Goal: Task Accomplishment & Management: Complete application form

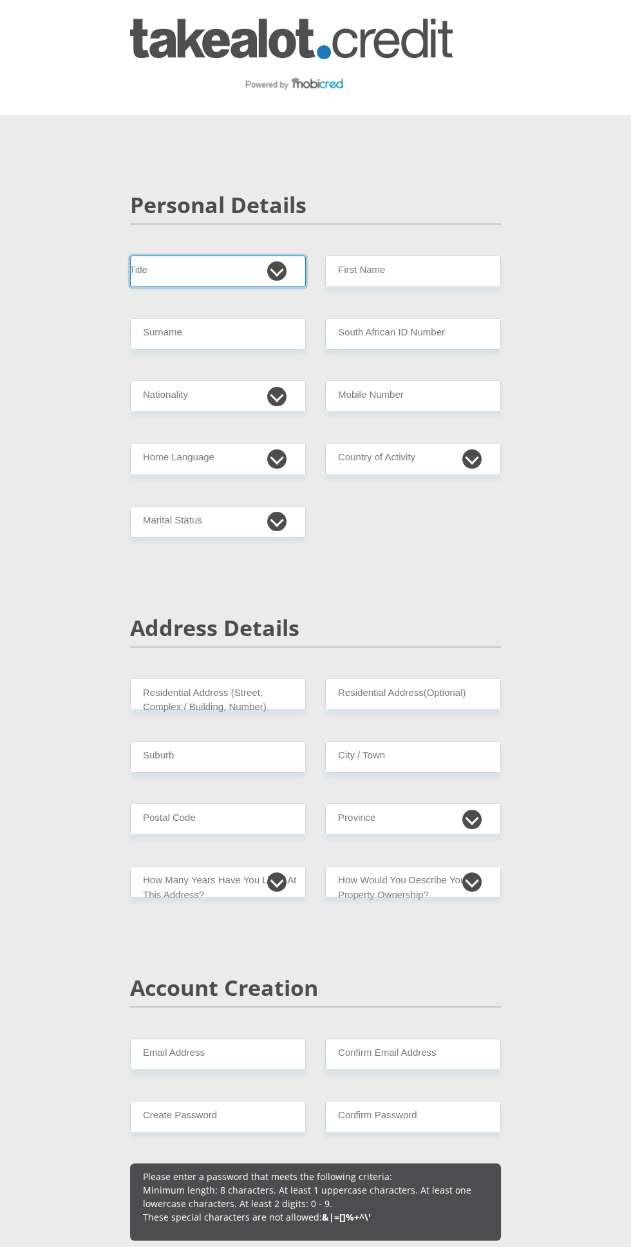
click at [213, 271] on select "Mr Ms Mrs Dr [PERSON_NAME]" at bounding box center [218, 272] width 176 height 32
select select "Ms"
click at [386, 272] on input "First Name" at bounding box center [413, 272] width 176 height 32
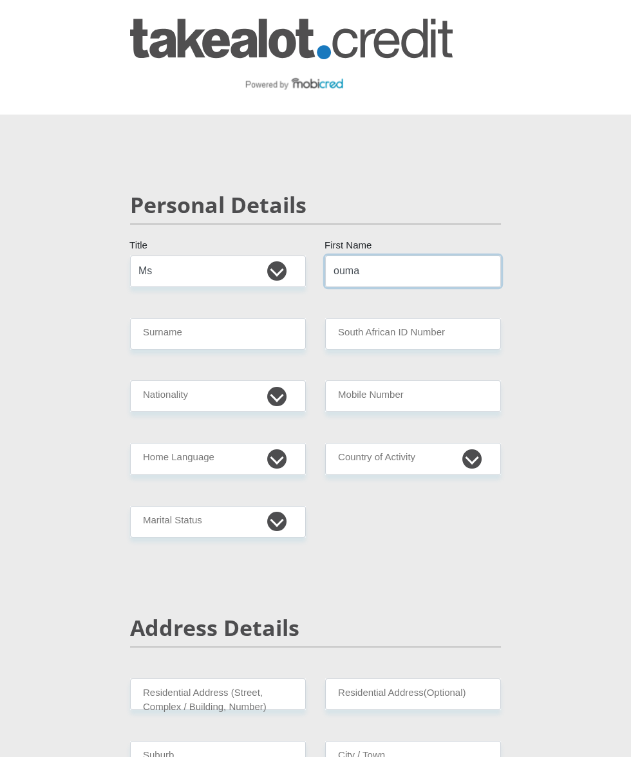
type input "ouma"
click at [191, 336] on input "Surname" at bounding box center [218, 334] width 176 height 32
type input "nkambule"
click at [356, 334] on input "South African ID Number" at bounding box center [413, 334] width 176 height 32
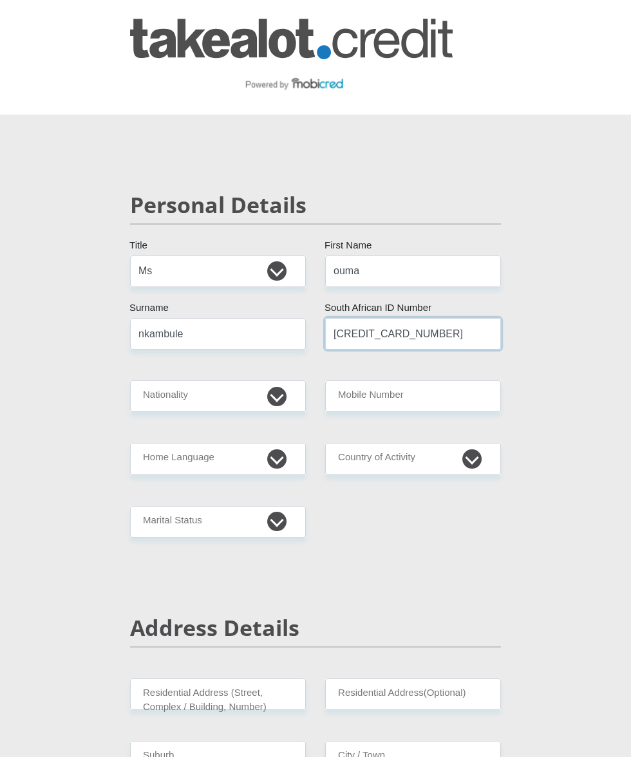
type input "[CREDIT_CARD_NUMBER]"
click at [167, 398] on select "[GEOGRAPHIC_DATA] [GEOGRAPHIC_DATA] [GEOGRAPHIC_DATA] [GEOGRAPHIC_DATA] [GEOGRA…" at bounding box center [218, 396] width 176 height 32
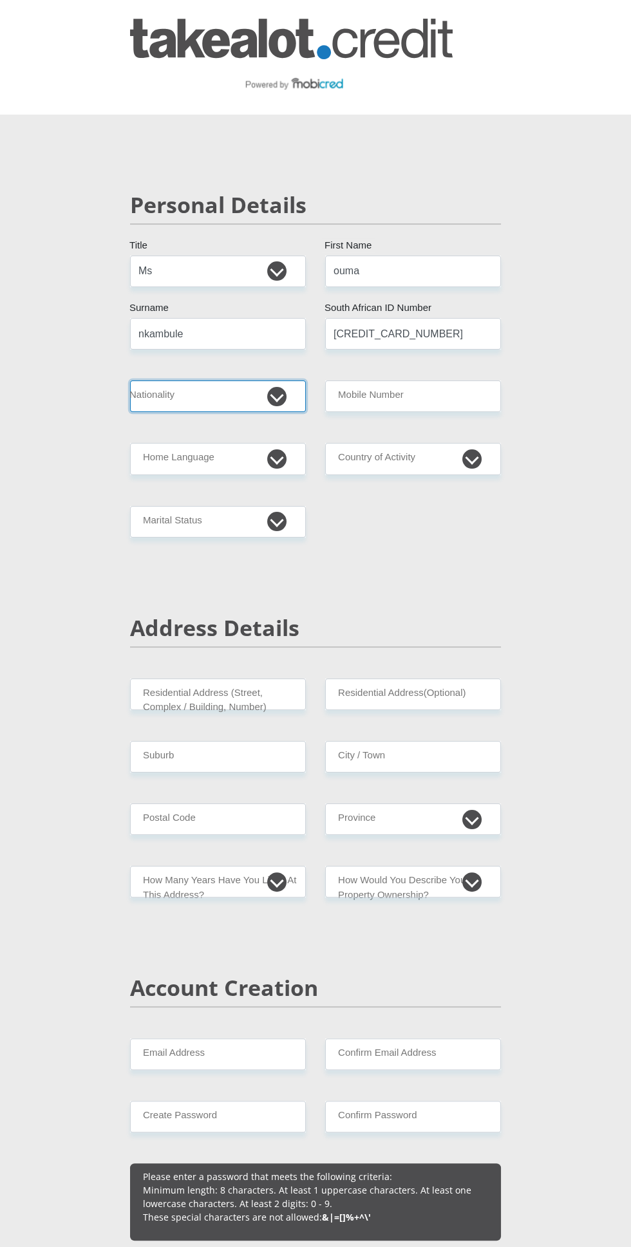
select select "ZAF"
click at [383, 402] on input "Mobile Number" at bounding box center [413, 396] width 176 height 32
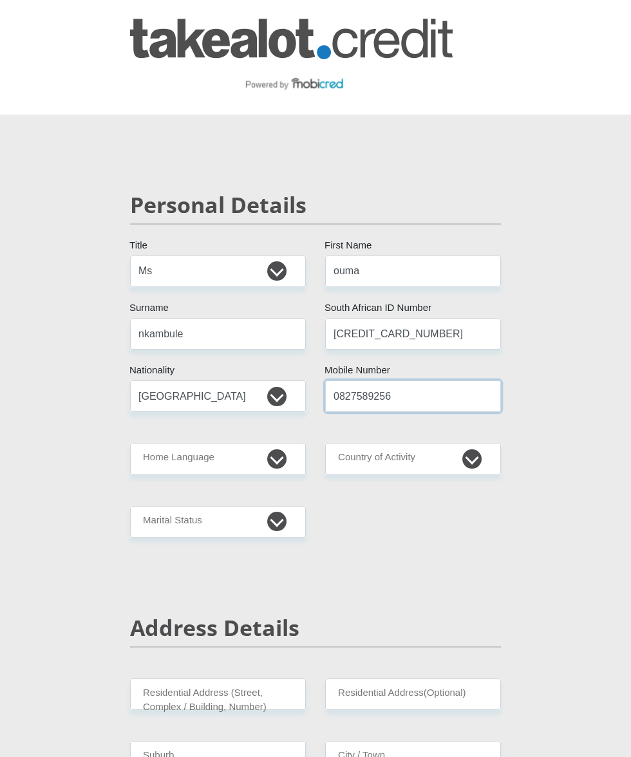
type input "0827589256"
click at [169, 463] on select "Afrikaans English Sepedi South Ndebele Southern Sotho Swati Tsonga Tswana Venda…" at bounding box center [218, 459] width 176 height 32
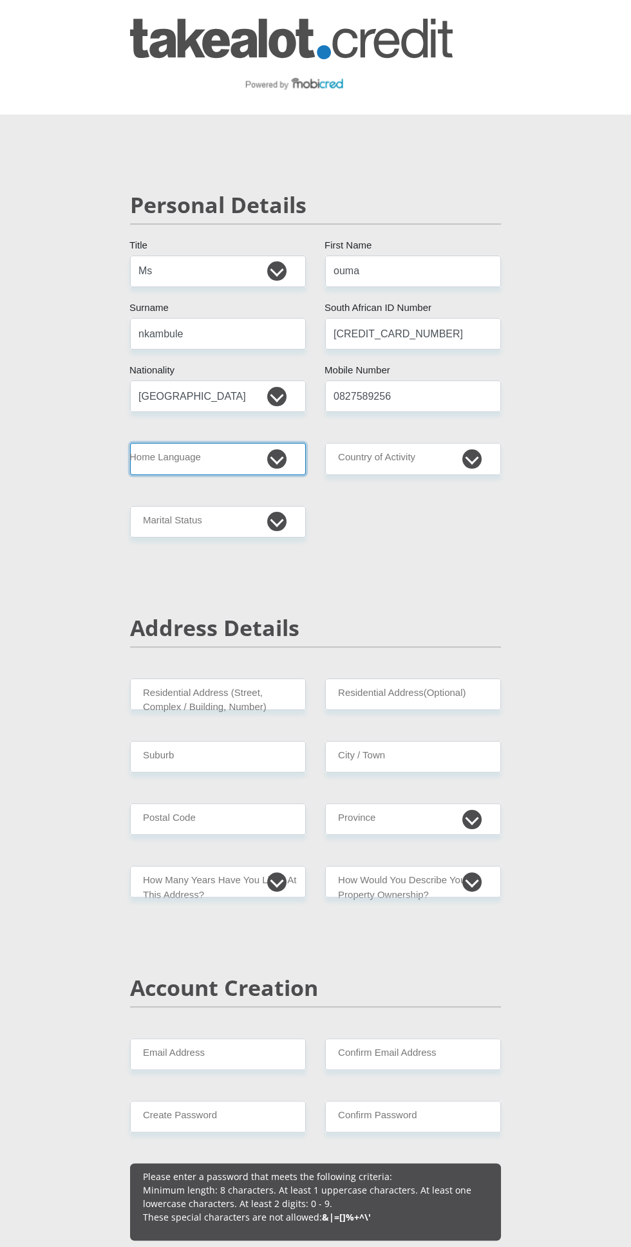
select select "[DATE]"
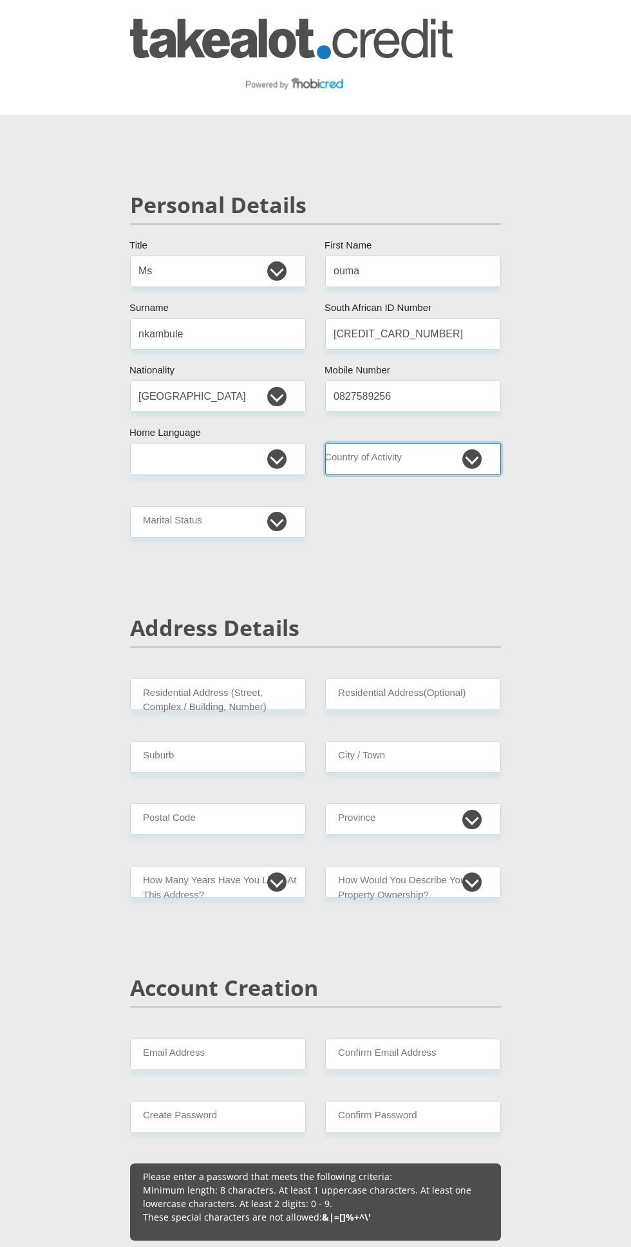
click at [382, 461] on select "[GEOGRAPHIC_DATA] [GEOGRAPHIC_DATA] [GEOGRAPHIC_DATA] [GEOGRAPHIC_DATA] [GEOGRA…" at bounding box center [413, 459] width 176 height 32
select select "ZAF"
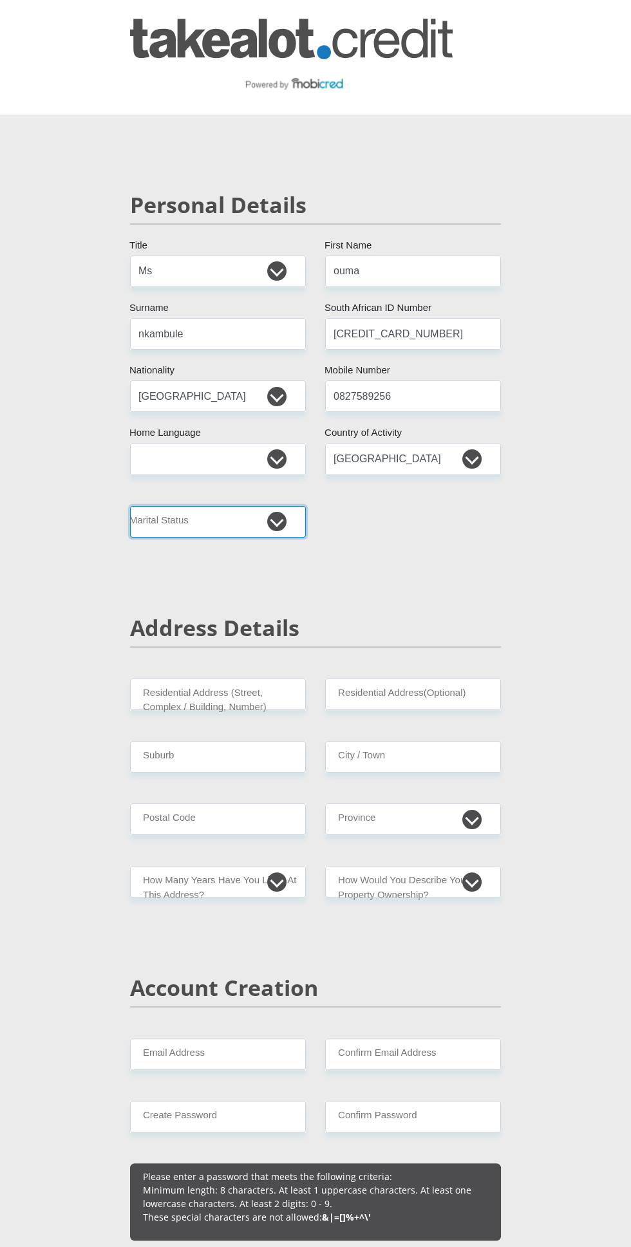
click at [136, 532] on select "Married ANC Single Divorced Widowed Married COP or Customary Law" at bounding box center [218, 522] width 176 height 32
select select "4"
click at [163, 692] on input "Residential Address (Street, Complex / Building, Number)" at bounding box center [218, 694] width 176 height 32
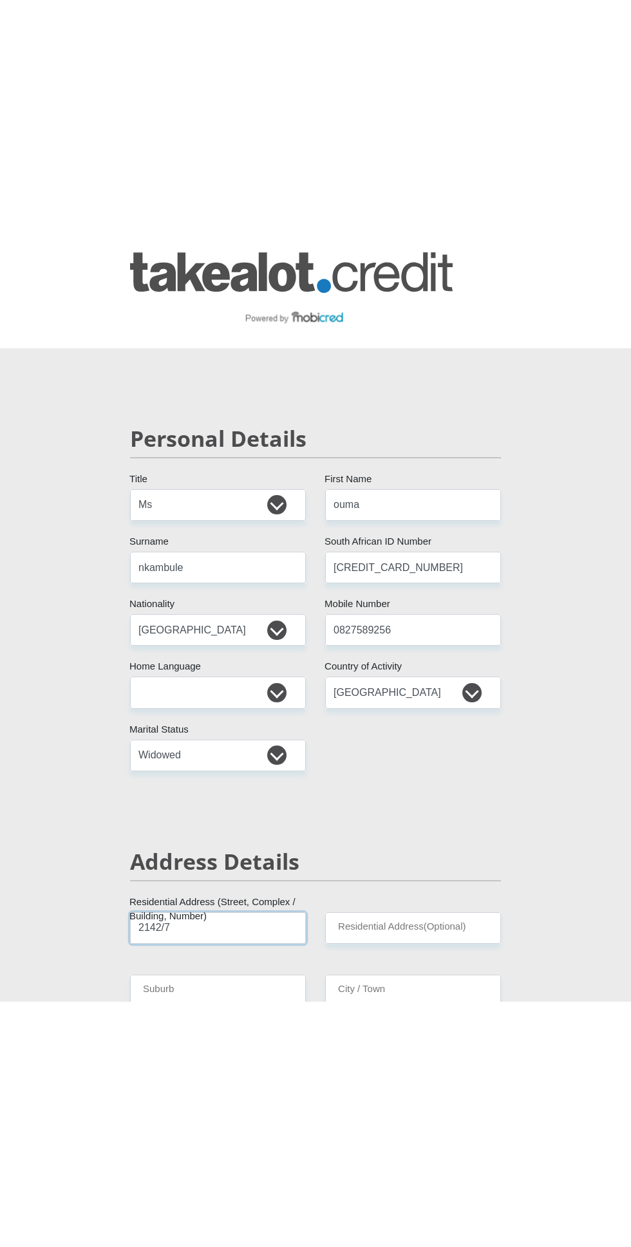
scroll to position [12, 0]
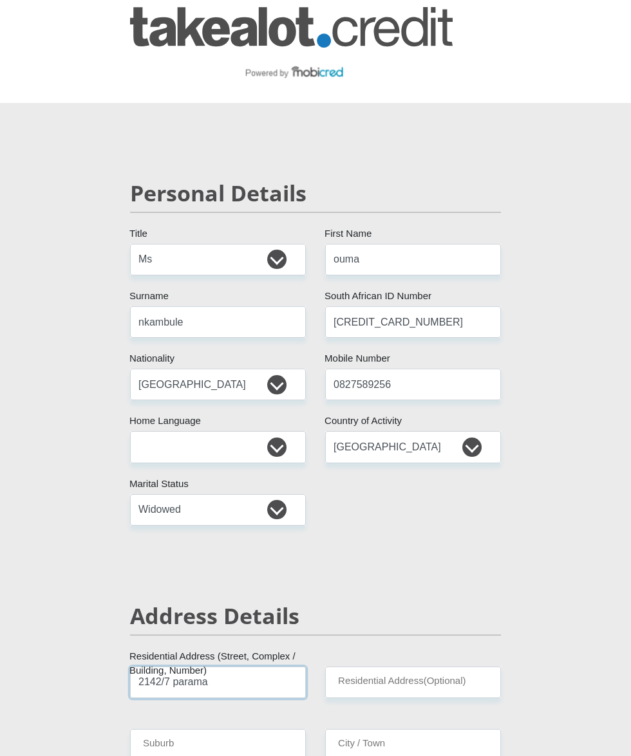
type input "2142/7 parama"
click at [162, 747] on input "Suburb" at bounding box center [218, 745] width 176 height 32
type input "emzinoni"
click at [434, 749] on input "City / Town" at bounding box center [413, 745] width 176 height 32
type input "bethal"
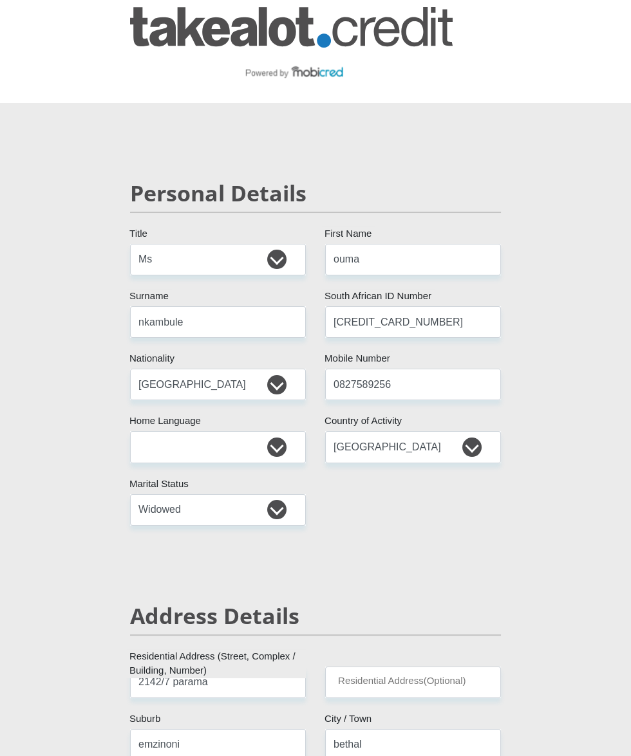
type input "2310"
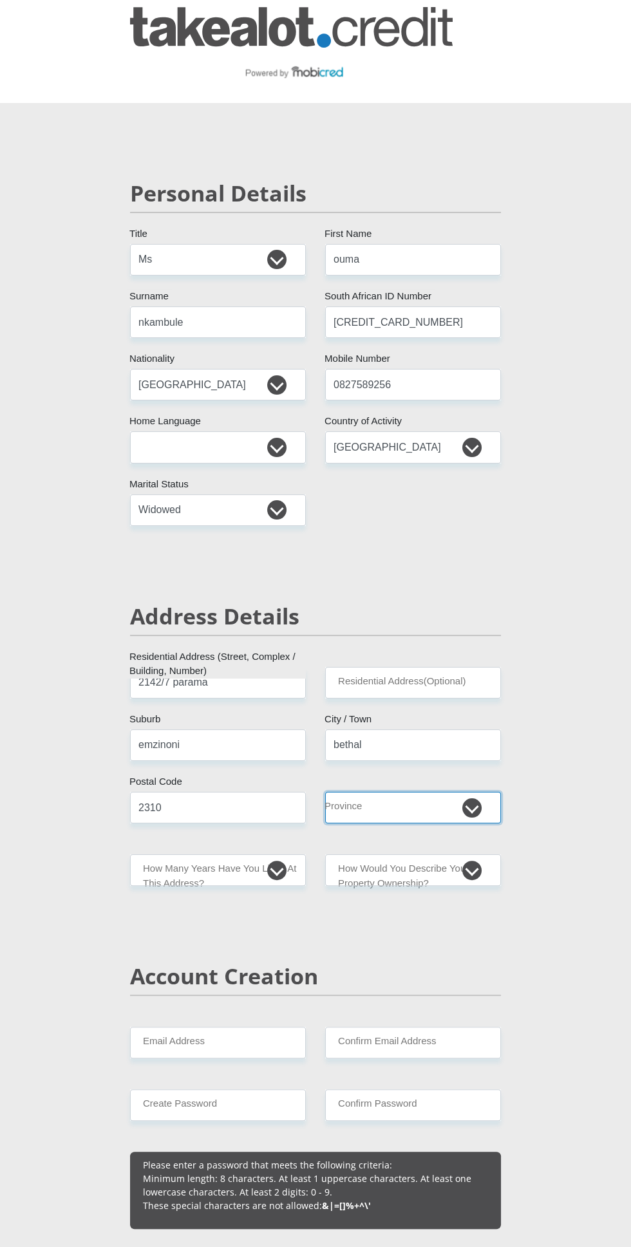
select select "[GEOGRAPHIC_DATA]"
click at [165, 871] on select "less than 1 year 1-3 years 3-5 years 5+ years" at bounding box center [218, 870] width 176 height 32
select select "5"
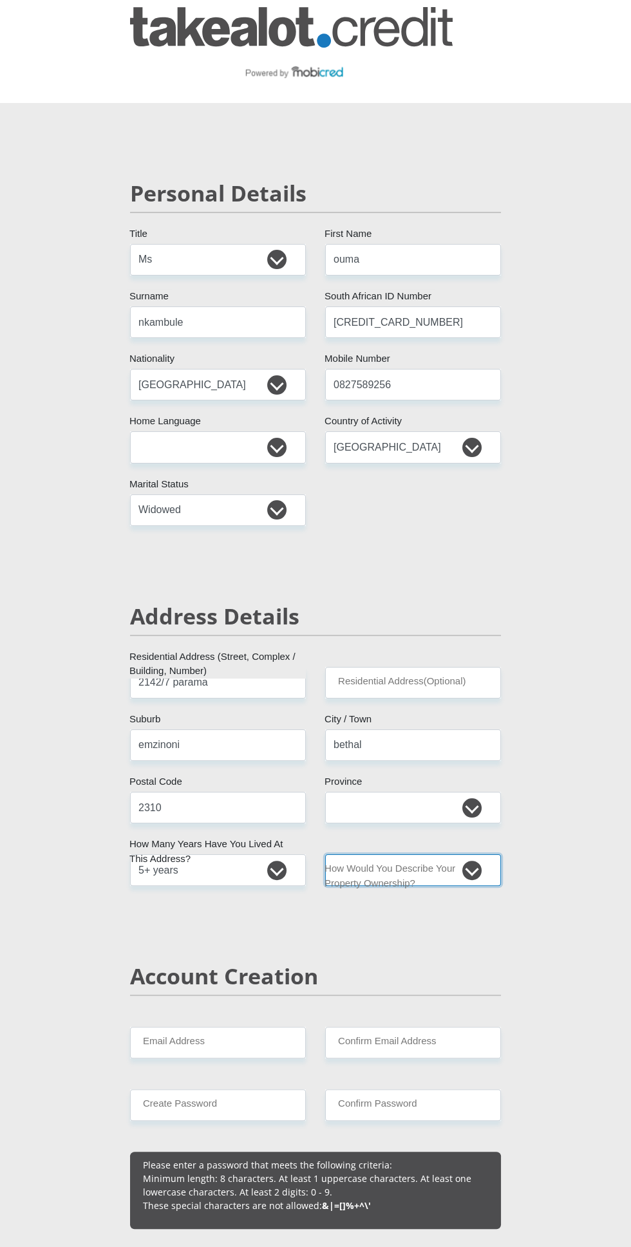
click at [486, 871] on select "Owned Rented Family Owned Company Dwelling" at bounding box center [413, 870] width 176 height 32
select select "Owned"
click at [486, 865] on select "Owned Rented Family Owned Company Dwelling" at bounding box center [413, 870] width 176 height 32
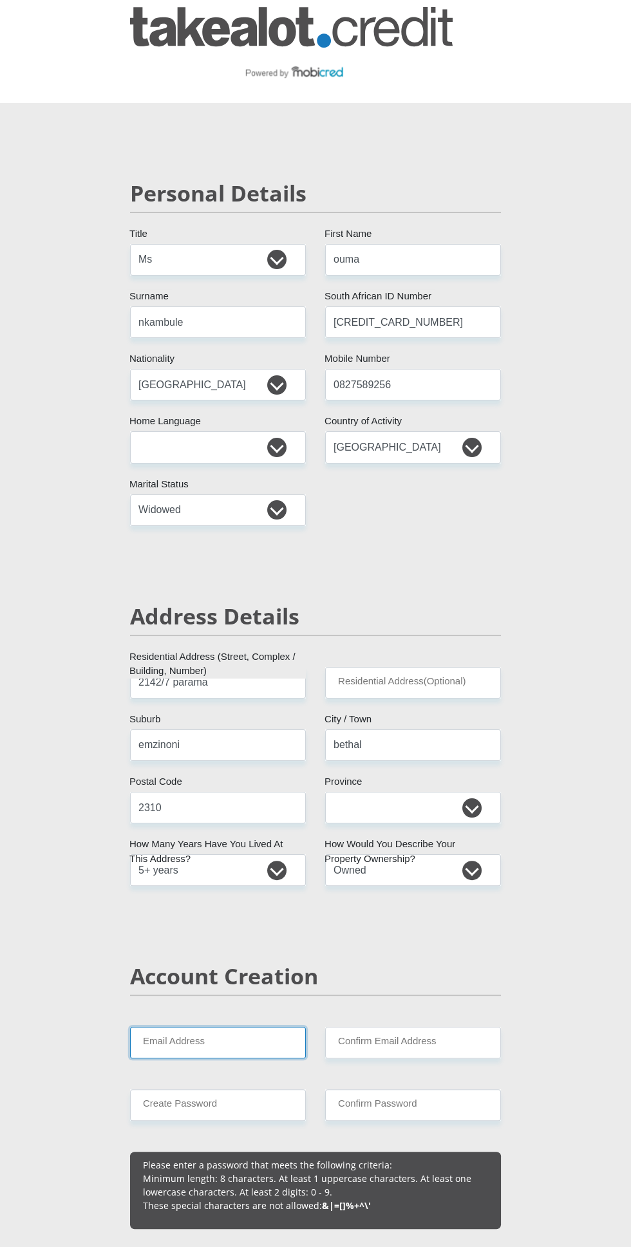
click at [163, 1040] on input "Email Address" at bounding box center [218, 1043] width 176 height 32
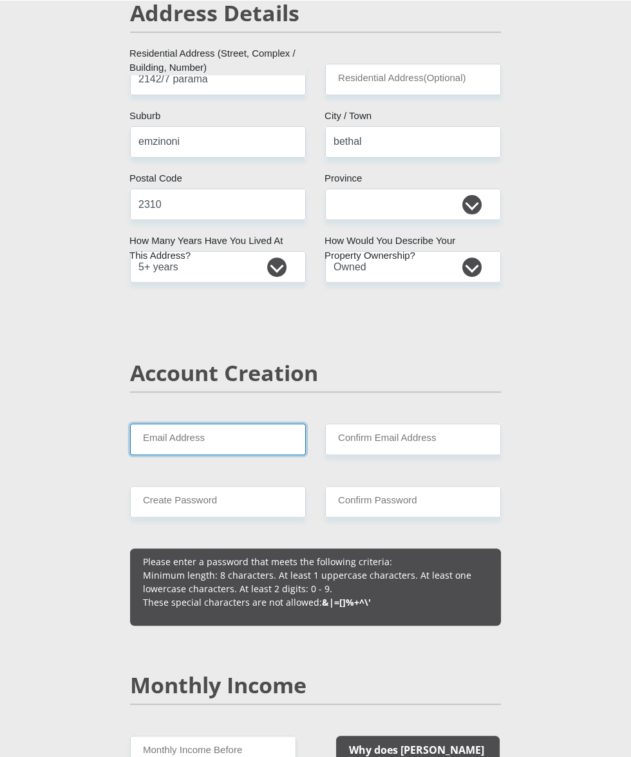
scroll to position [633, 0]
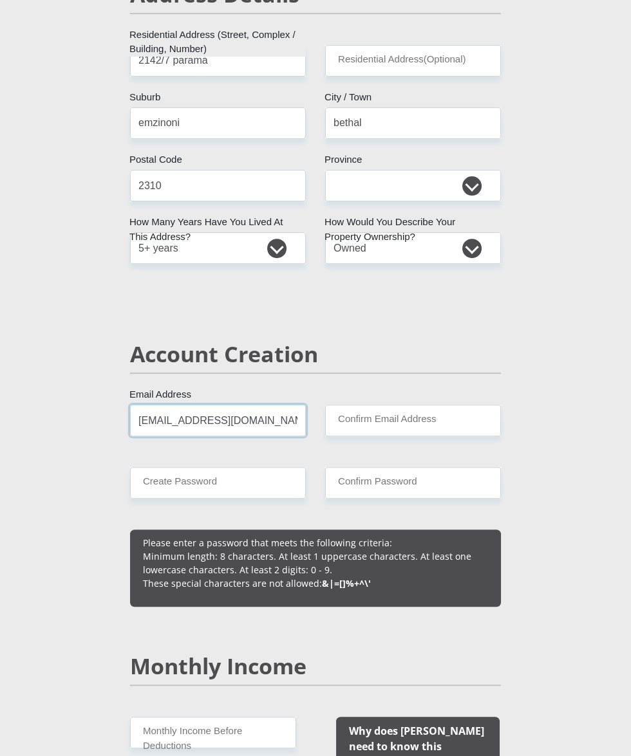
type input "[EMAIL_ADDRESS][DOMAIN_NAME]"
click at [384, 420] on input "Confirm Email Address" at bounding box center [413, 421] width 176 height 32
type input "[EMAIL_ADDRESS][DOMAIN_NAME]"
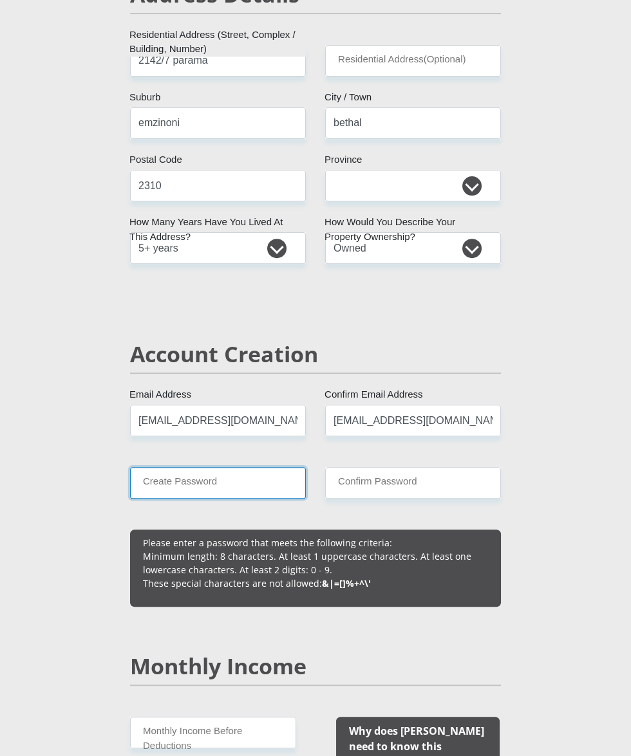
click at [167, 476] on input "Create Password" at bounding box center [218, 483] width 176 height 32
type input "c"
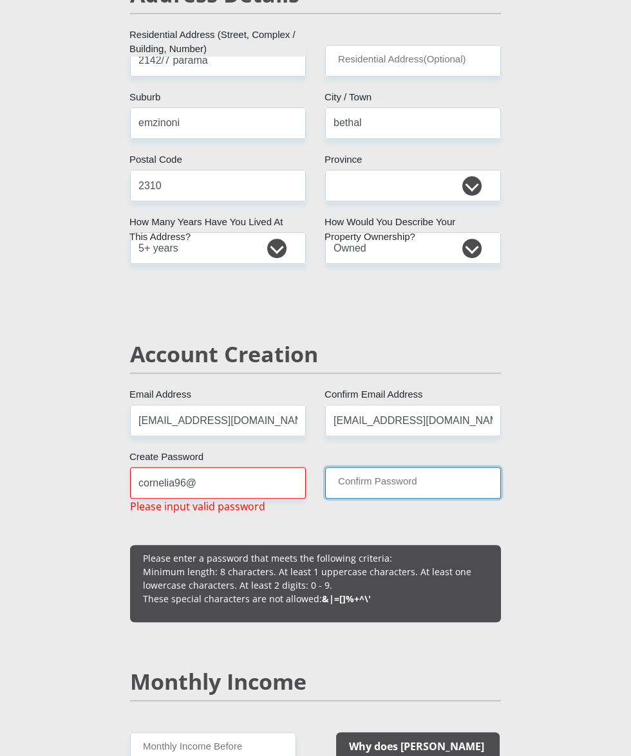
click at [387, 487] on input "Confirm Password" at bounding box center [413, 483] width 176 height 32
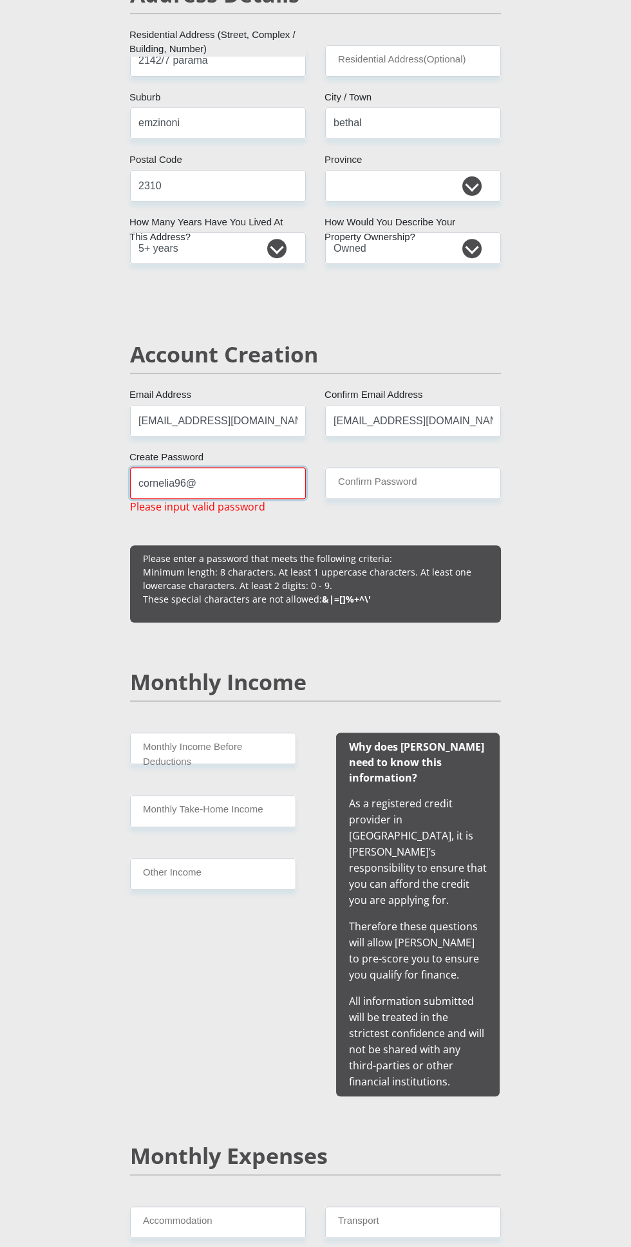
click at [139, 478] on input "cornelia96@" at bounding box center [218, 483] width 176 height 32
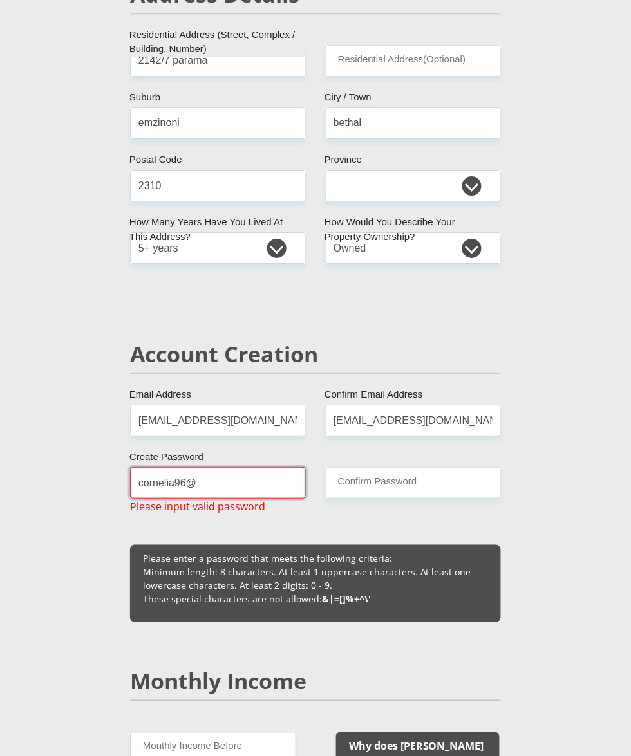
scroll to position [609, 0]
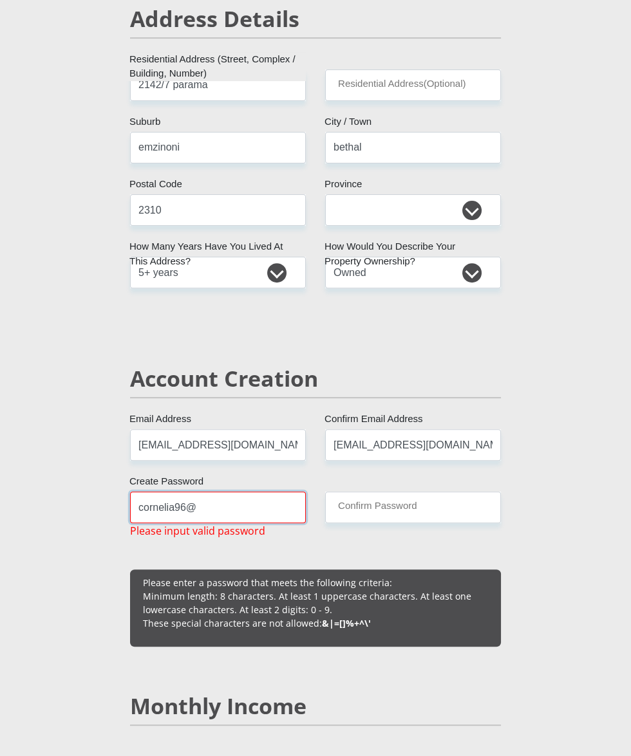
click at [162, 508] on input "cornelia96@" at bounding box center [218, 508] width 176 height 32
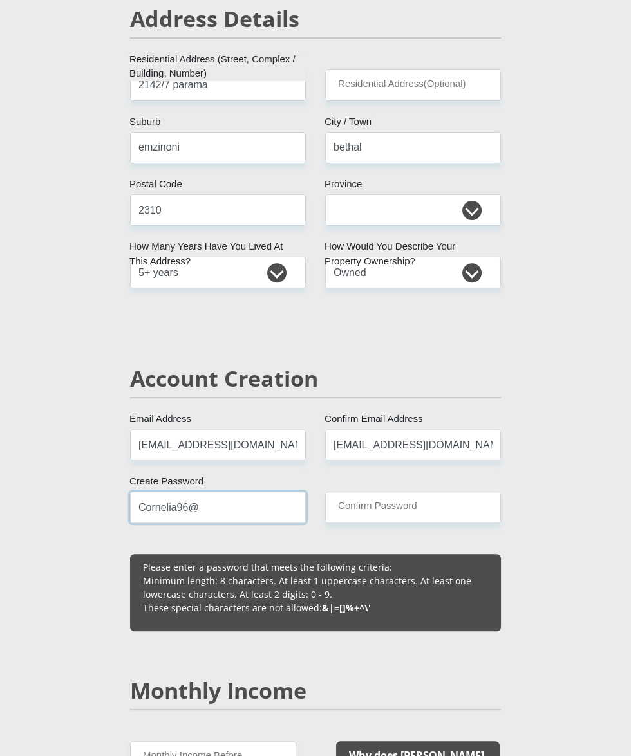
type input "Cornelia96@"
click at [376, 504] on input "Confirm Password" at bounding box center [413, 508] width 176 height 32
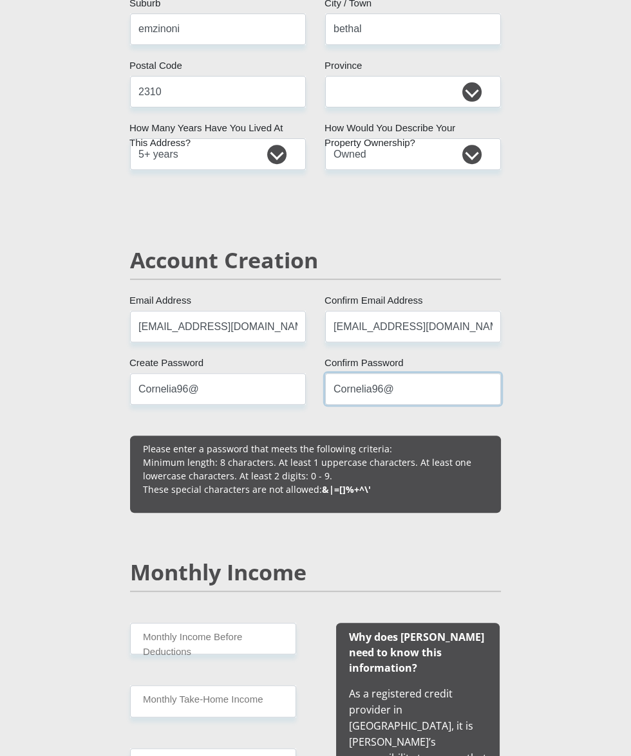
scroll to position [740, 0]
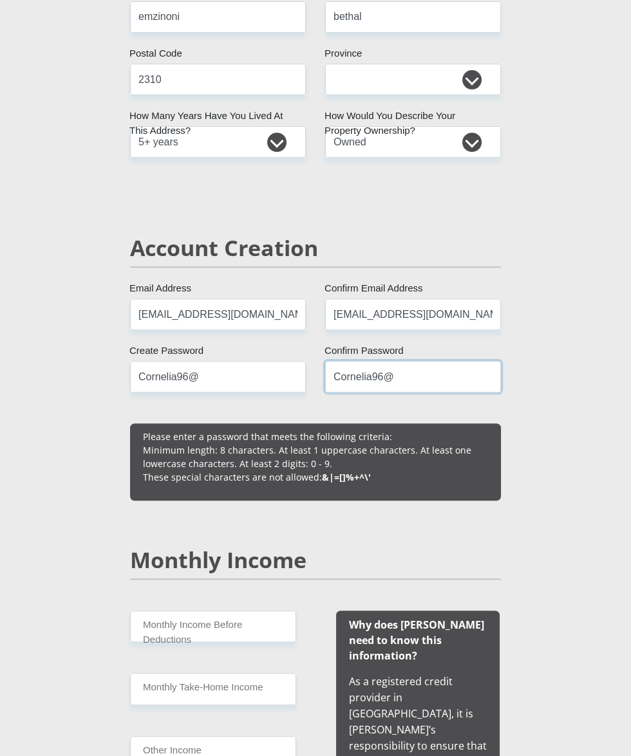
type input "Cornelia96@"
click at [150, 630] on input "Monthly Income Before Deductions" at bounding box center [213, 627] width 166 height 32
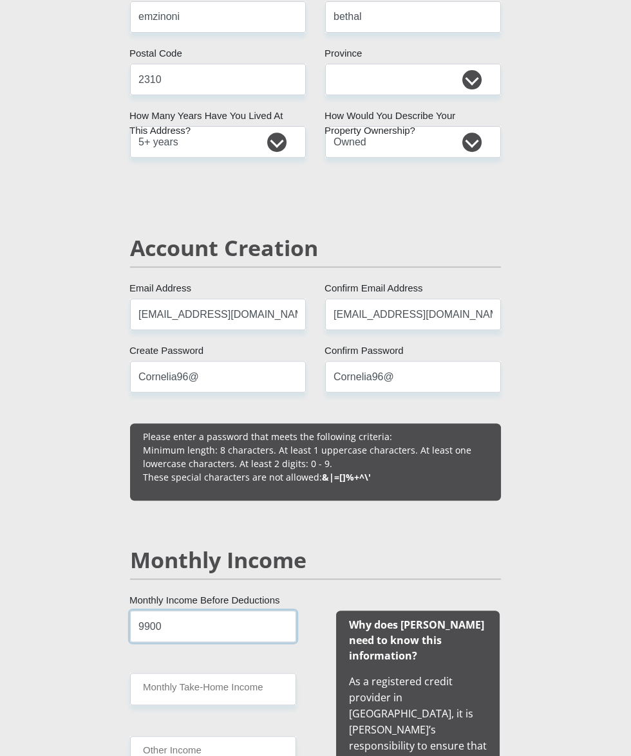
type input "9900"
click at [156, 687] on input "Monthly Take-Home Income" at bounding box center [213, 689] width 166 height 32
type input "9000"
click at [158, 756] on input "Other Income" at bounding box center [213, 752] width 166 height 32
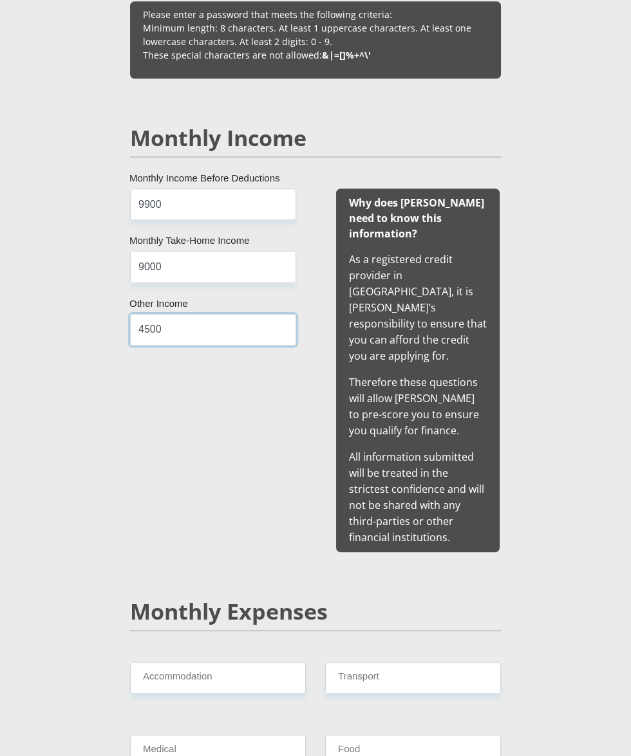
scroll to position [1172, 0]
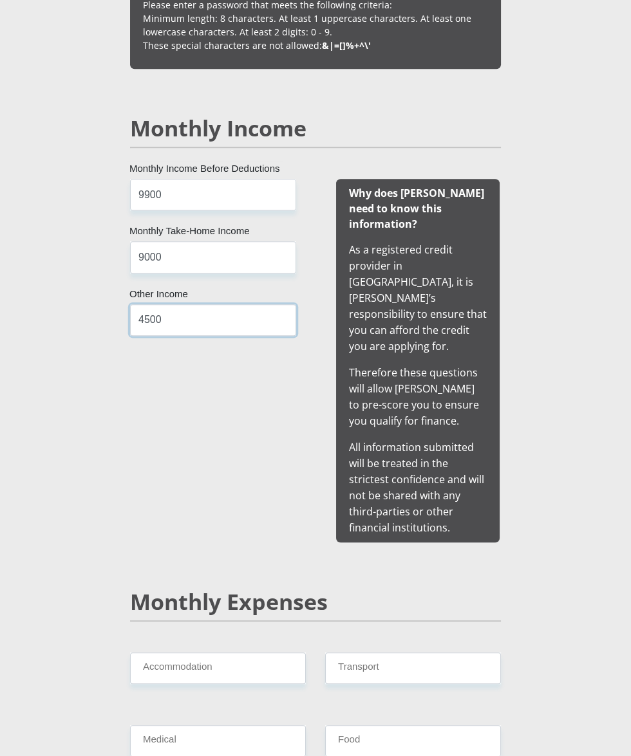
type input "4500"
click at [150, 653] on input "Accommodation" at bounding box center [218, 669] width 176 height 32
type input "0"
click at [144, 725] on input "Medical" at bounding box center [218, 741] width 176 height 32
type input "0"
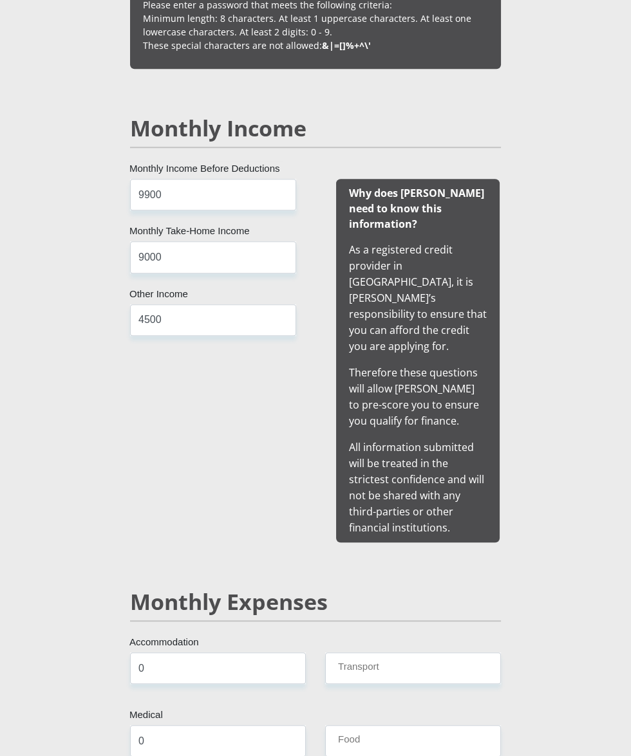
type input "100"
click at [467, 653] on input "Transport" at bounding box center [413, 669] width 176 height 32
type input "0"
click at [453, 725] on input "Food" at bounding box center [413, 741] width 176 height 32
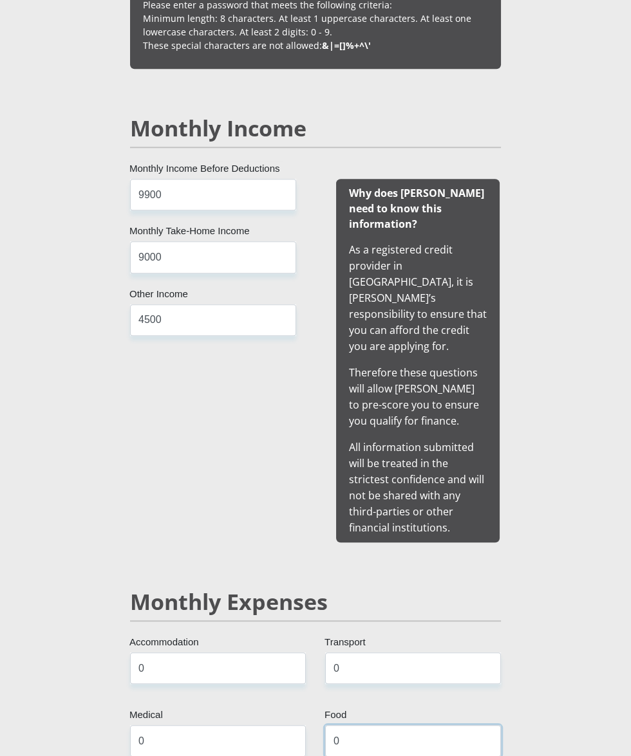
type input "0"
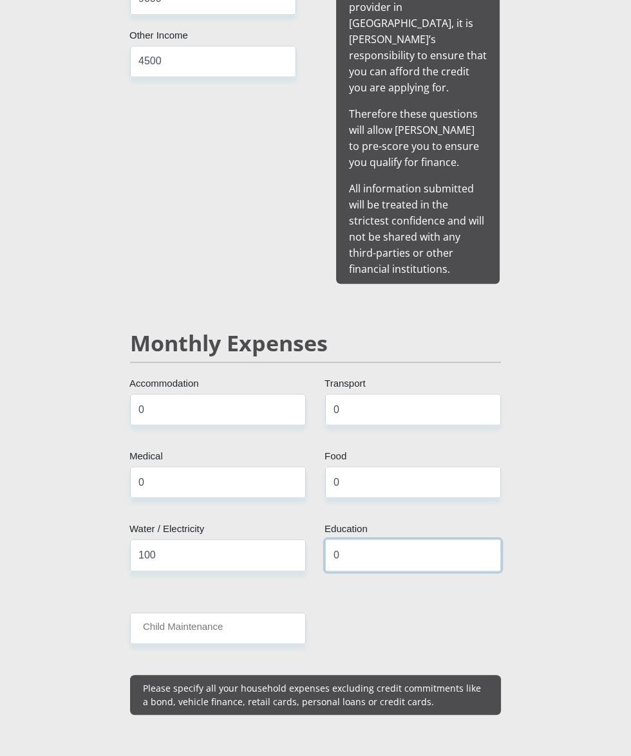
scroll to position [1432, 0]
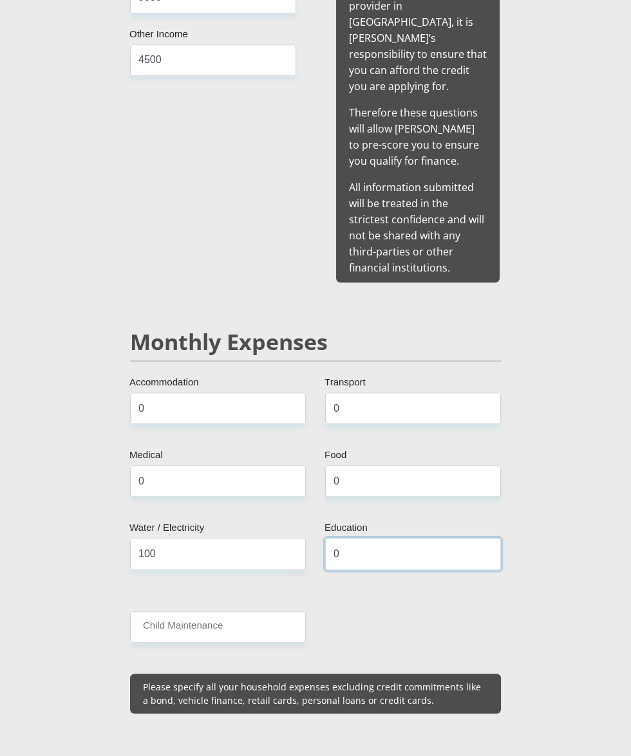
type input "0"
click at [157, 612] on input "Child Maintenance" at bounding box center [218, 628] width 176 height 32
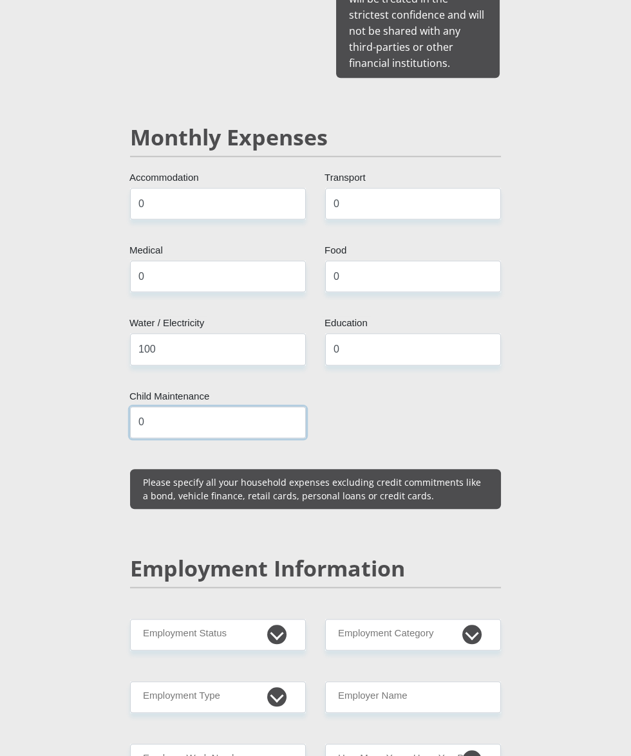
scroll to position [1661, 0]
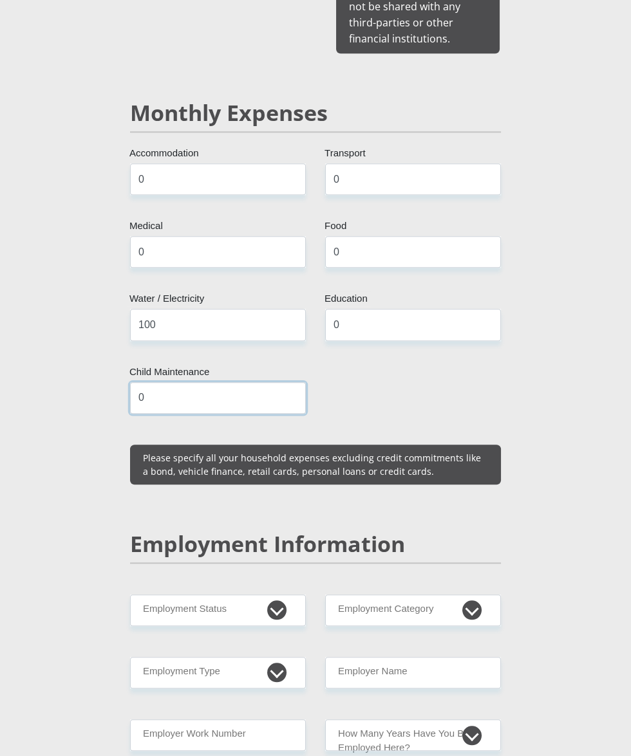
type input "0"
click at [162, 595] on select "Permanent/Full-time Part-time/Casual [DEMOGRAPHIC_DATA] Worker Self-Employed Ho…" at bounding box center [218, 611] width 176 height 32
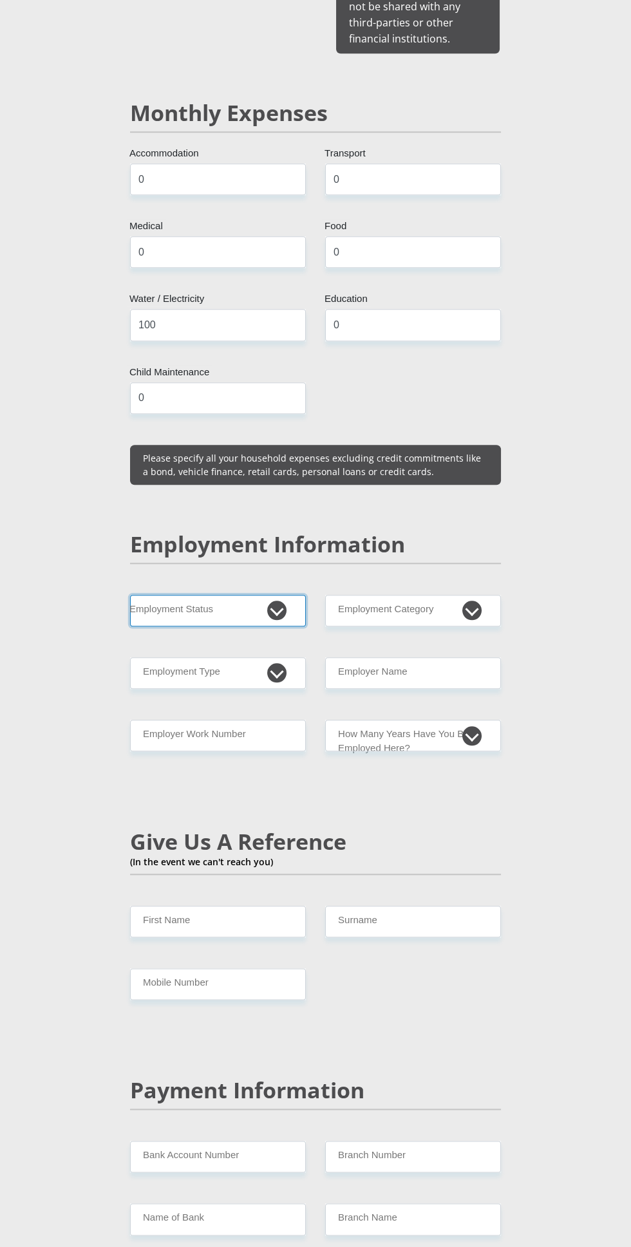
select select "6"
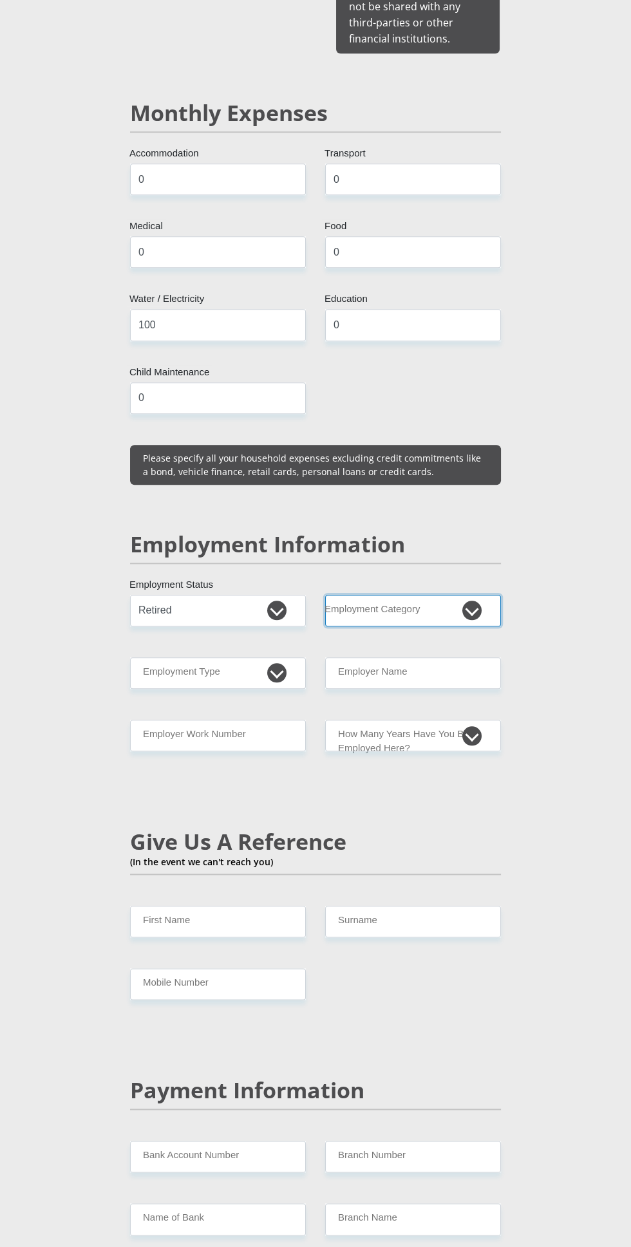
click at [487, 595] on select "AGRICULTURE ALCOHOL & TOBACCO CONSTRUCTION MATERIALS METALLURGY EQUIPMENT FOR R…" at bounding box center [413, 611] width 176 height 32
select select "67"
click at [275, 657] on select "College/Lecturer Craft Seller Creative Driver Executive Farmer Forces - Non Com…" at bounding box center [218, 673] width 176 height 32
select select "Pensioner"
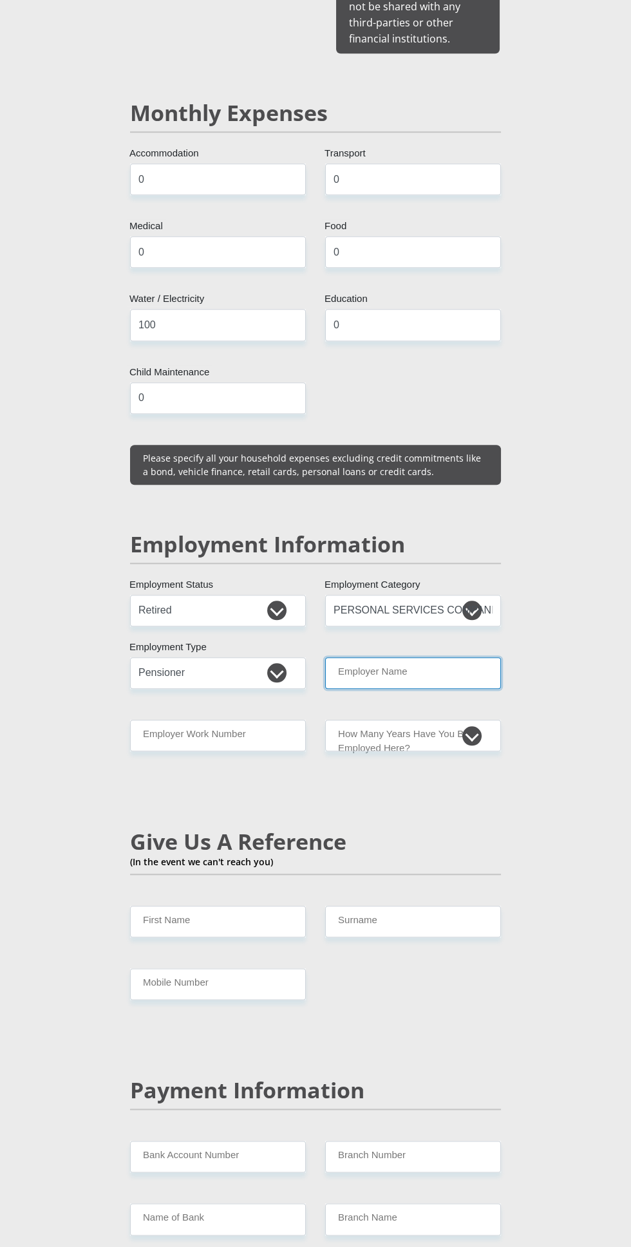
click at [461, 657] on input "Employer Name" at bounding box center [413, 673] width 176 height 32
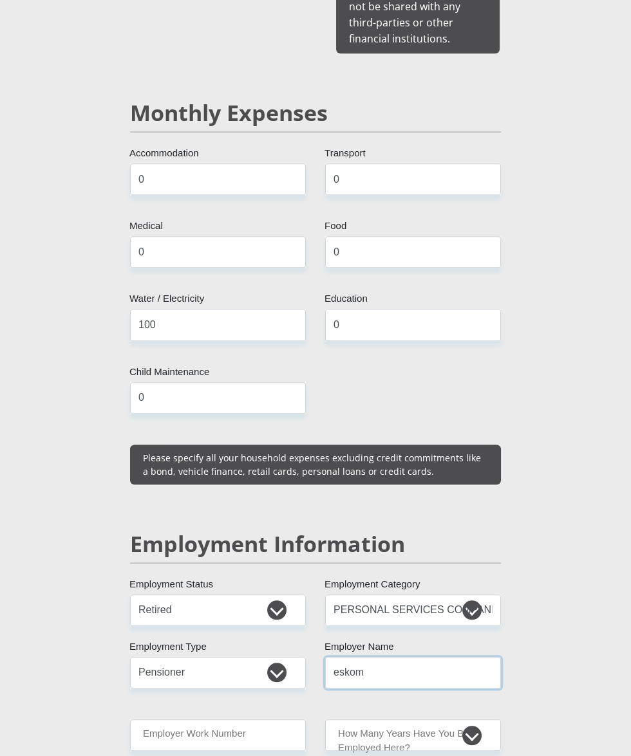
type input "eskom"
click at [166, 720] on input "Employer Work Number" at bounding box center [218, 736] width 176 height 32
type input "0117895678"
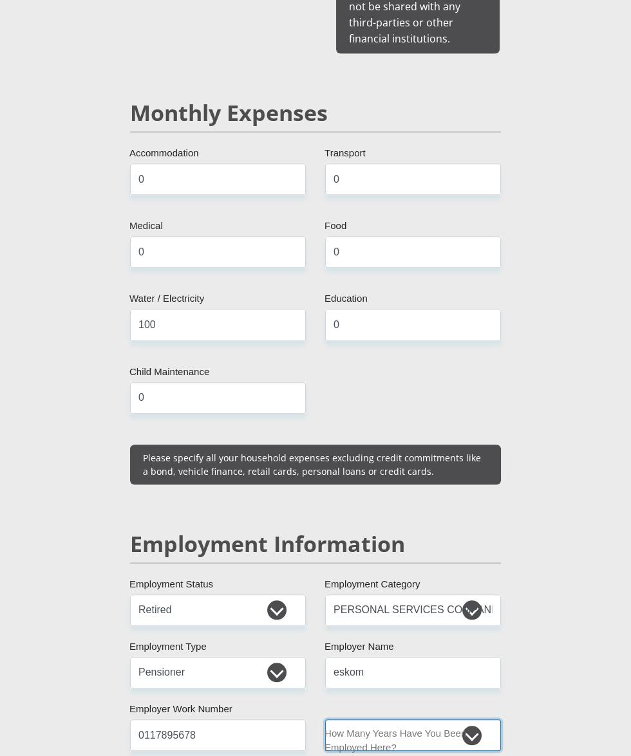
click at [456, 720] on select "less than 1 year 1-3 years 3-5 years 5+ years" at bounding box center [413, 736] width 176 height 32
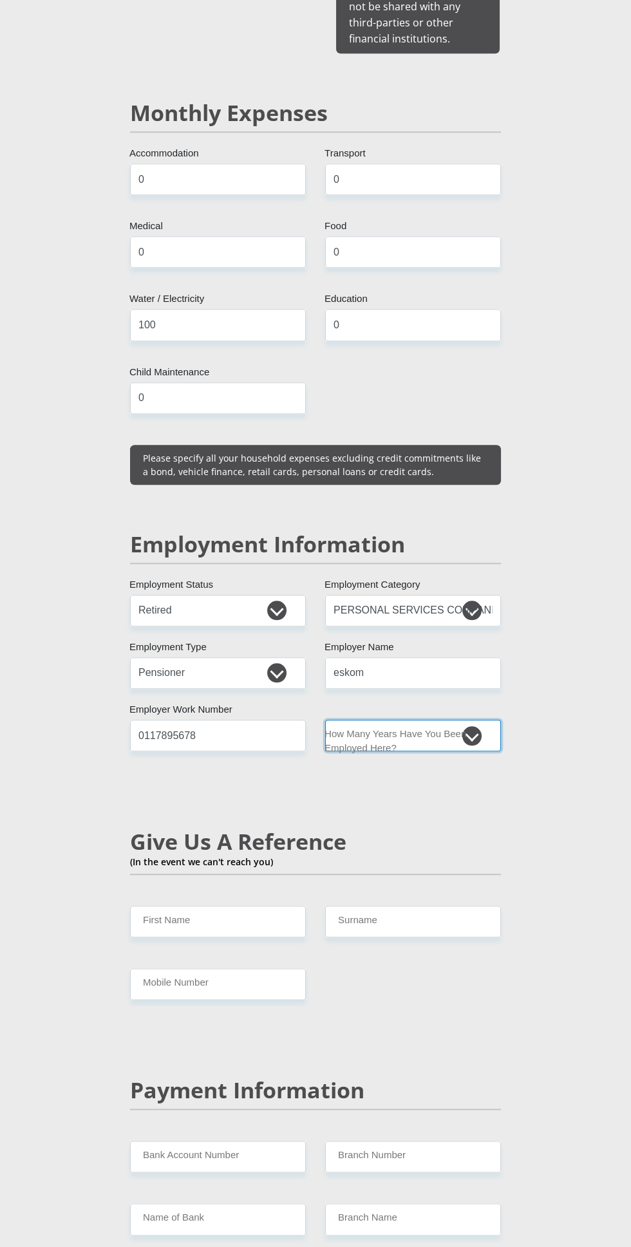
select select "60"
click at [169, 906] on input "First Name" at bounding box center [218, 922] width 176 height 32
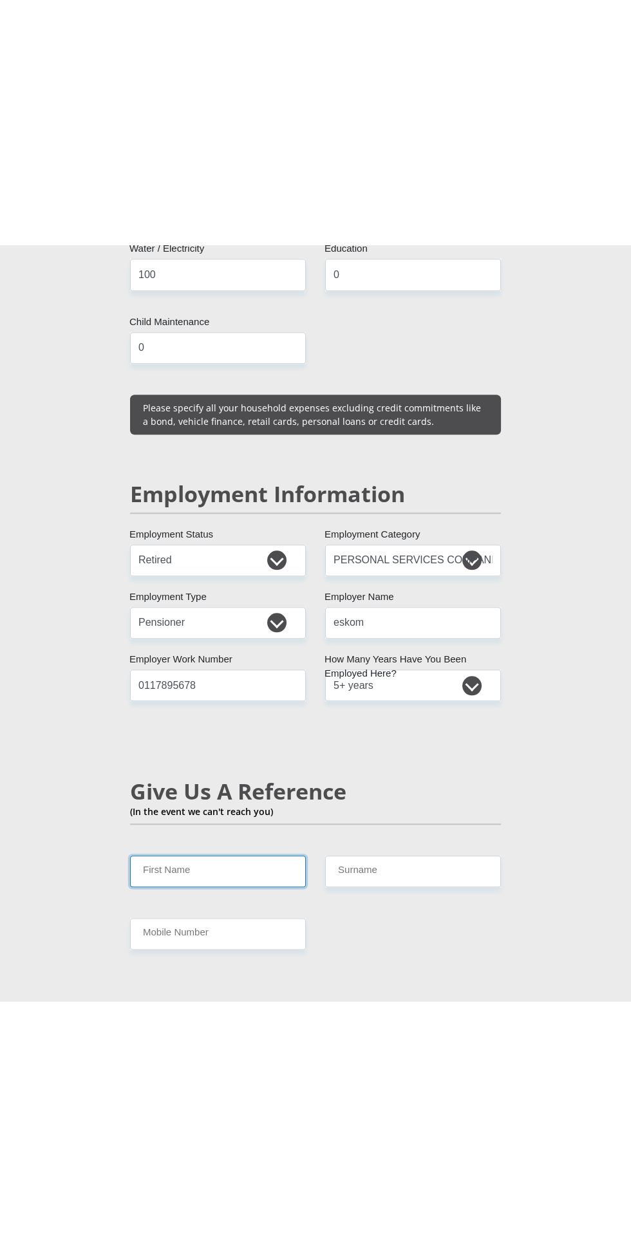
scroll to position [2126, 0]
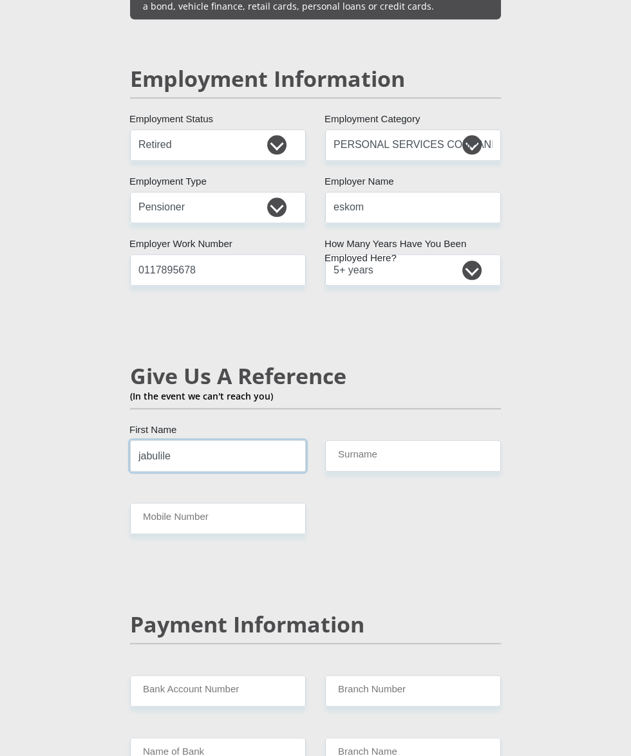
type input "jabulile"
click at [483, 440] on input "Surname" at bounding box center [413, 456] width 176 height 32
type input "mgoma"
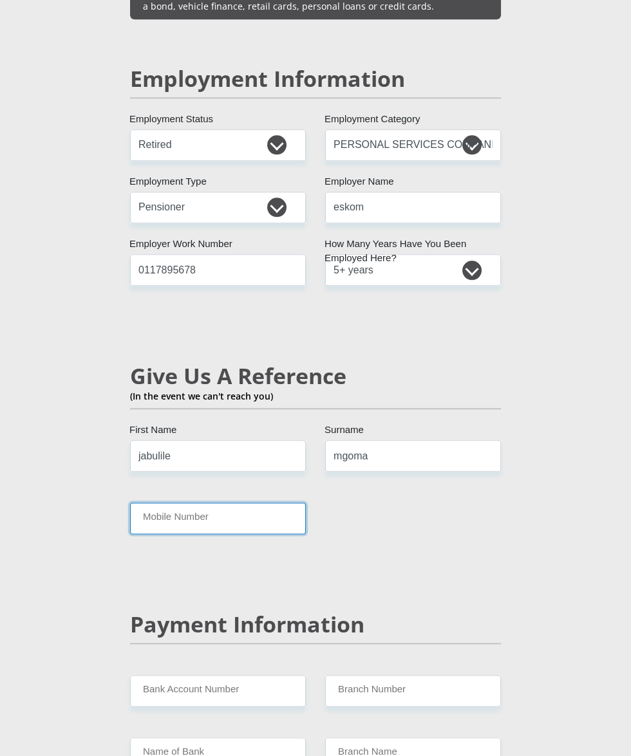
click at [159, 503] on input "Mobile Number" at bounding box center [218, 519] width 176 height 32
type input "0637305111"
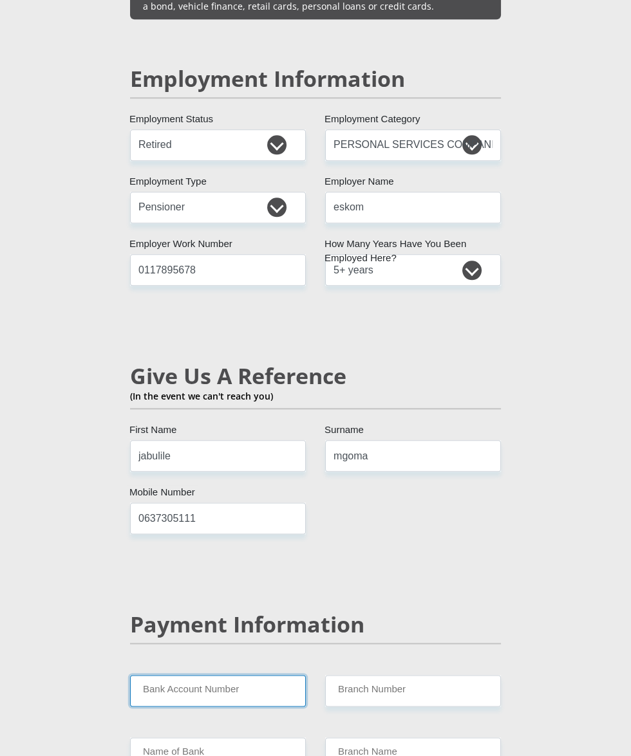
click at [166, 675] on input "Bank Account Number" at bounding box center [218, 691] width 176 height 32
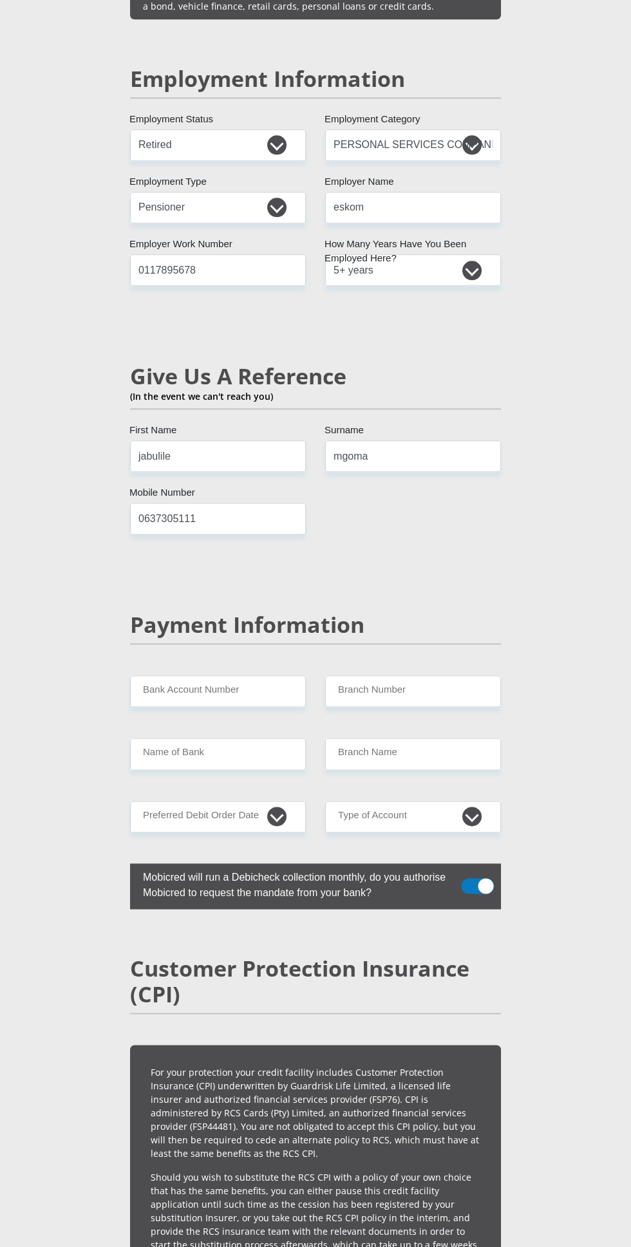
click at [39, 1246] on section "Personal Details Mr Ms Mrs Dr [PERSON_NAME] Title ouma First Name nkambule Surn…" at bounding box center [315, 239] width 631 height 4503
click at [150, 675] on input "Bank Account Number" at bounding box center [218, 691] width 176 height 32
click at [186, 675] on input "1370" at bounding box center [218, 691] width 176 height 32
click at [216, 675] on input "13704358" at bounding box center [218, 691] width 176 height 32
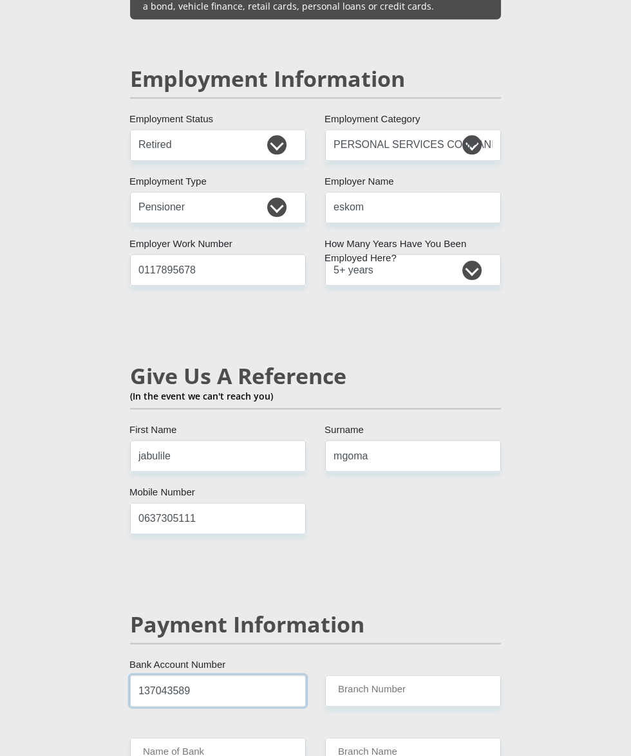
type input "137043589"
click at [156, 738] on input "Name of Bank" at bounding box center [218, 754] width 176 height 32
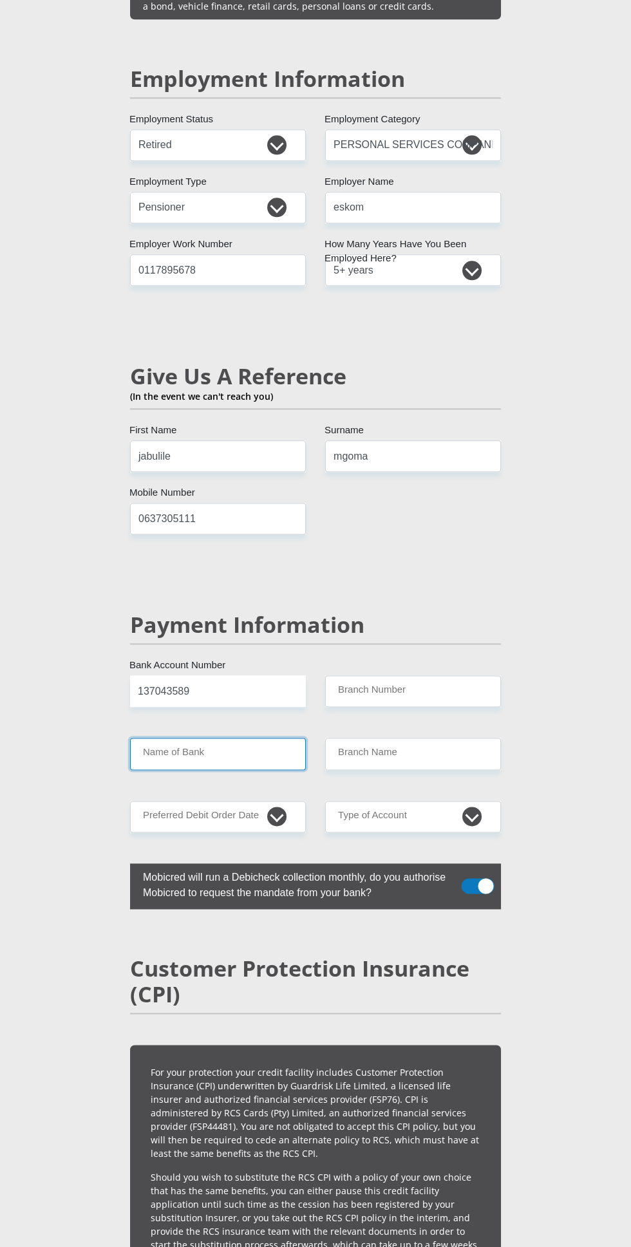
click at [167, 738] on input "Name of Bank" at bounding box center [218, 754] width 176 height 32
click at [176, 738] on input "Name of Bank" at bounding box center [218, 754] width 176 height 32
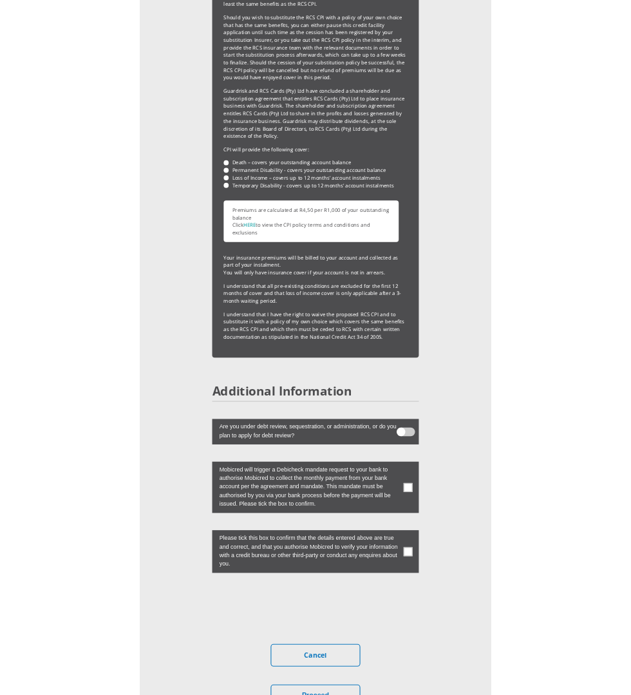
scroll to position [3269, 0]
